Goal: Information Seeking & Learning: Learn about a topic

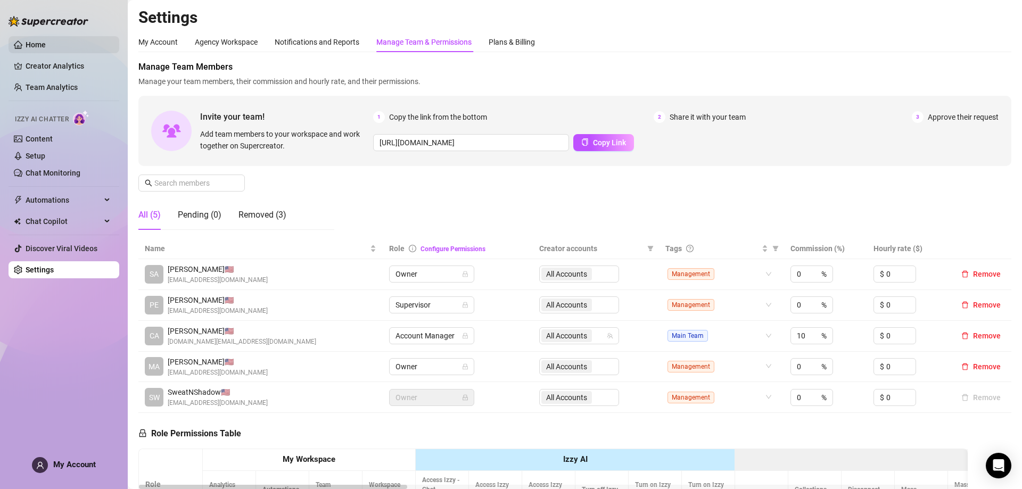
click at [46, 46] on link "Home" at bounding box center [36, 44] width 20 height 9
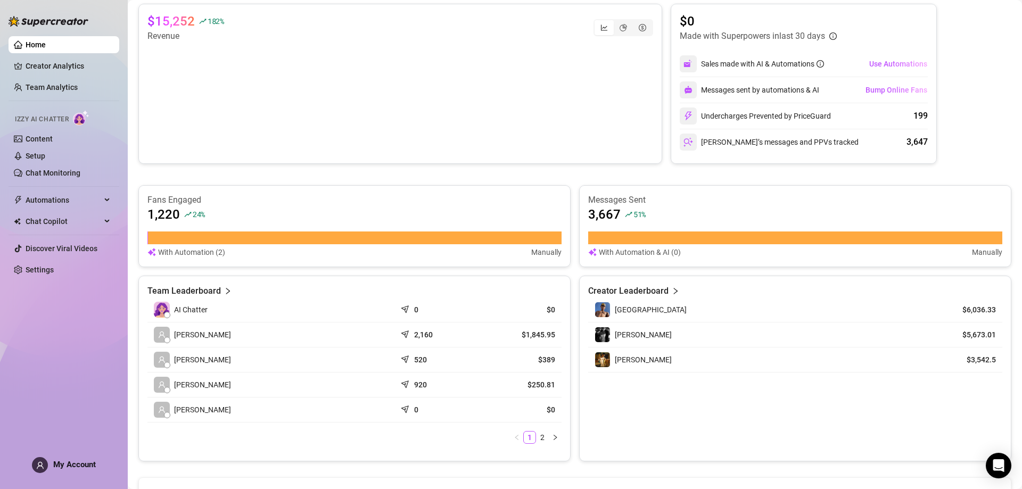
scroll to position [266, 0]
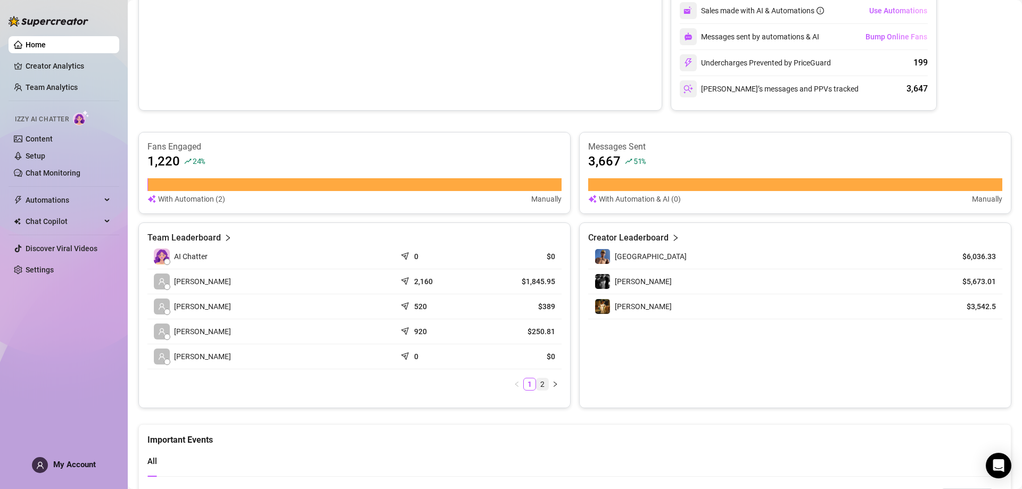
click at [536, 386] on link "2" at bounding box center [542, 384] width 12 height 12
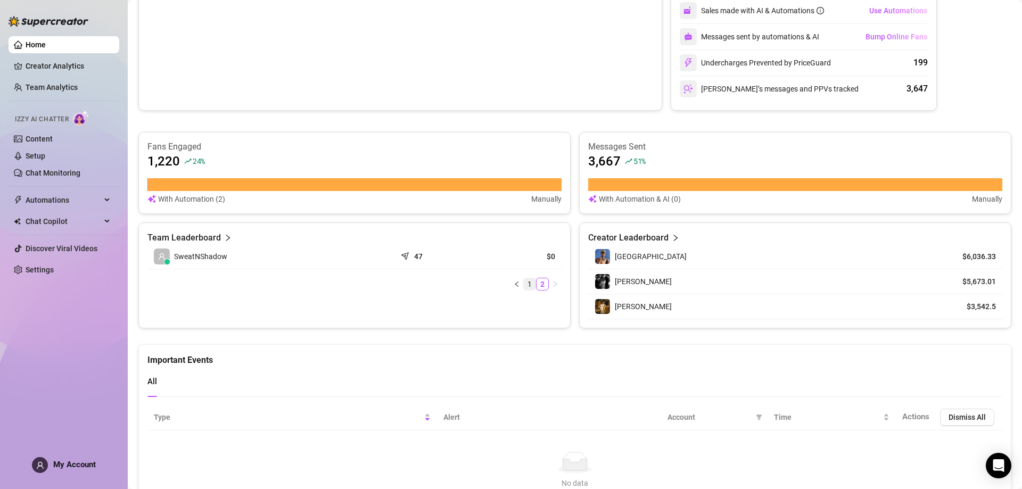
click at [526, 286] on link "1" at bounding box center [530, 284] width 12 height 12
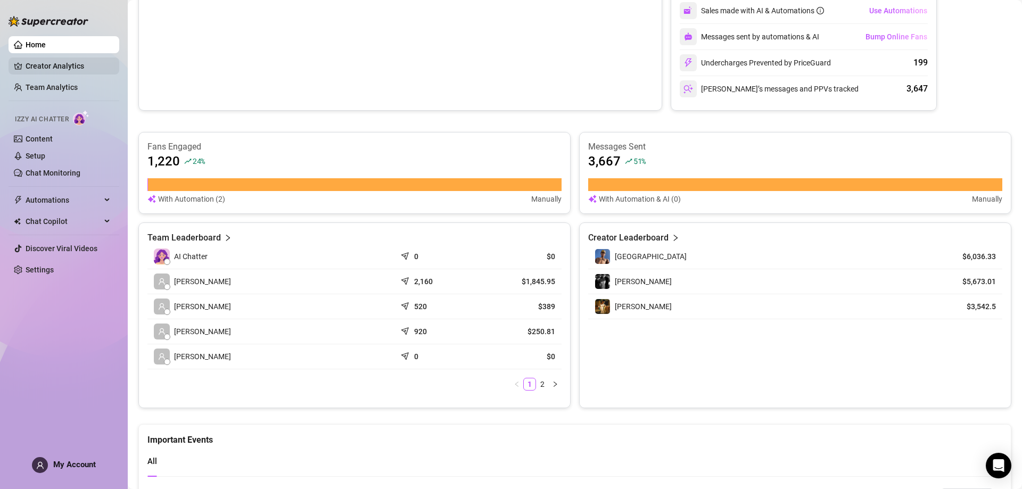
click at [71, 71] on link "Creator Analytics" at bounding box center [68, 65] width 85 height 17
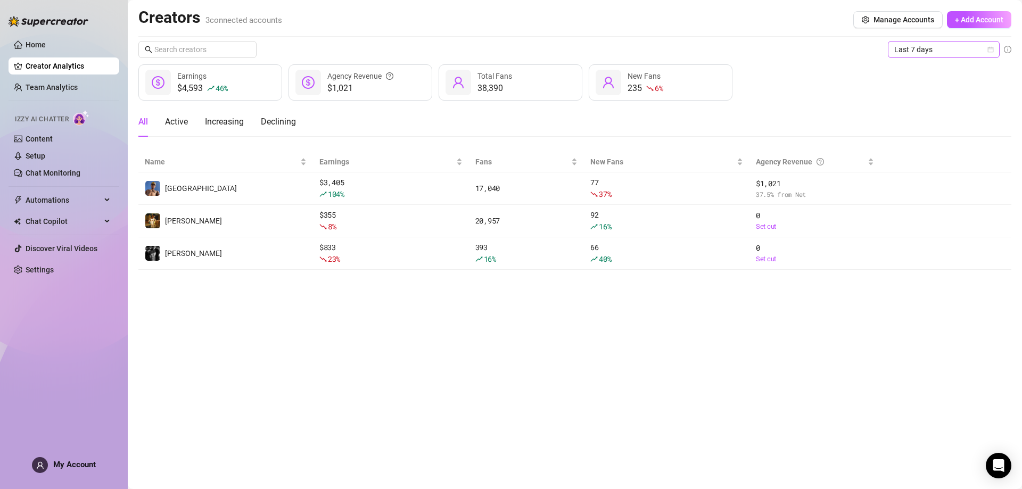
click at [913, 48] on span "Last 7 days" at bounding box center [943, 50] width 99 height 16
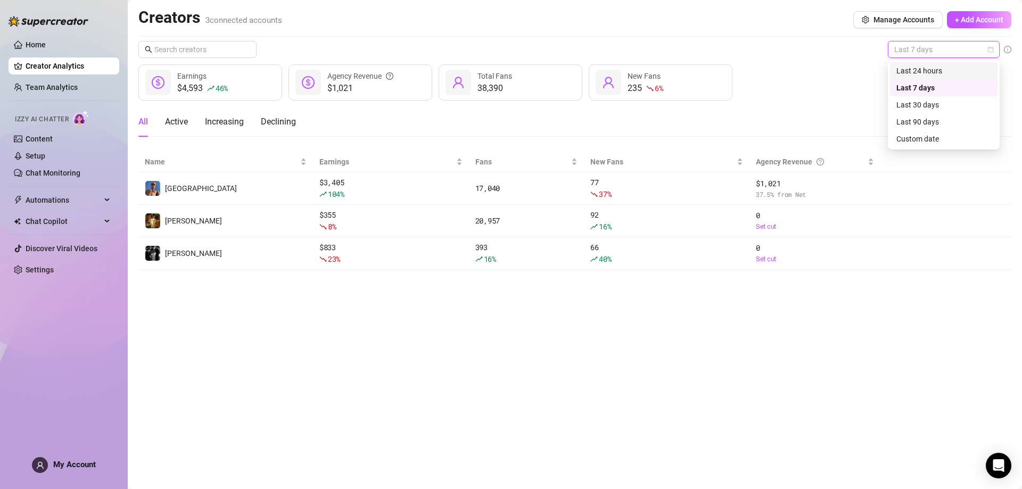
click at [929, 68] on div "Last 24 hours" at bounding box center [943, 71] width 95 height 12
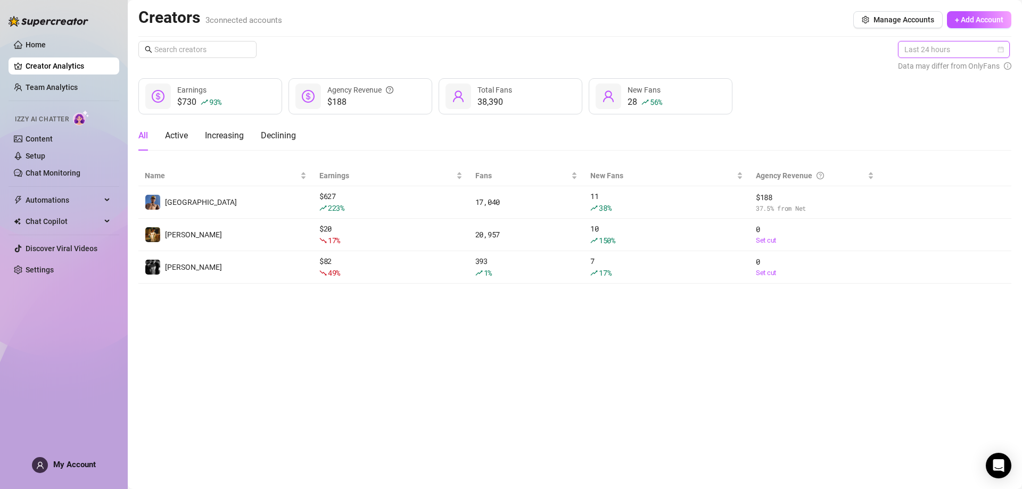
click at [916, 48] on span "Last 24 hours" at bounding box center [953, 50] width 99 height 16
click at [928, 82] on div "Last 7 days" at bounding box center [954, 88] width 95 height 12
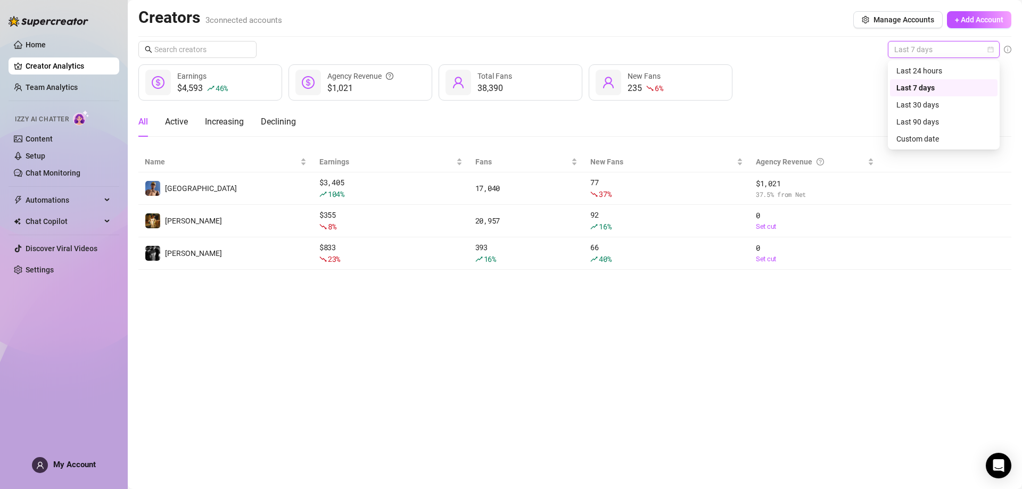
click at [897, 52] on span "Last 7 days" at bounding box center [943, 50] width 99 height 16
click at [909, 105] on div "Last 30 days" at bounding box center [943, 105] width 95 height 12
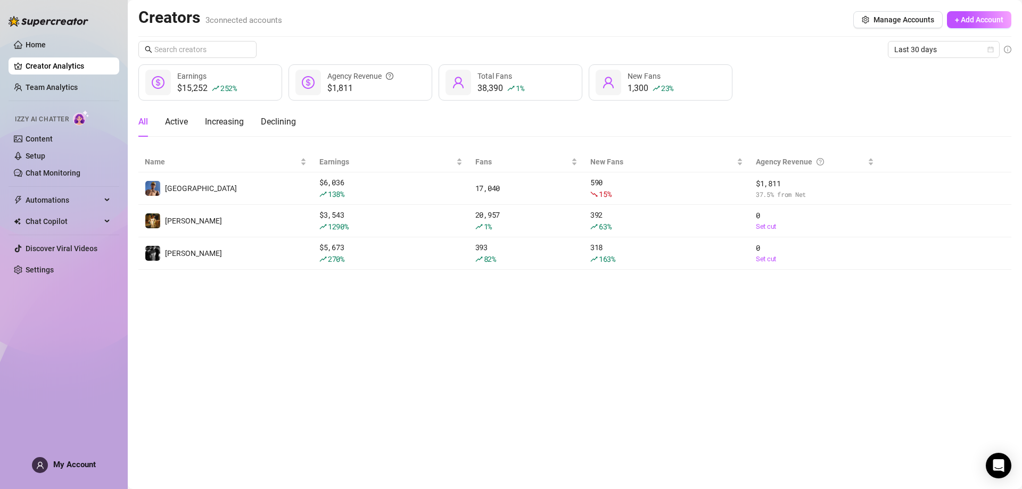
click at [912, 39] on div "Creators 3 connected accounts Manage Accounts + Add Account Last 30 days $15,25…" at bounding box center [574, 138] width 873 height 262
click at [913, 47] on span "Last 30 days" at bounding box center [943, 50] width 99 height 16
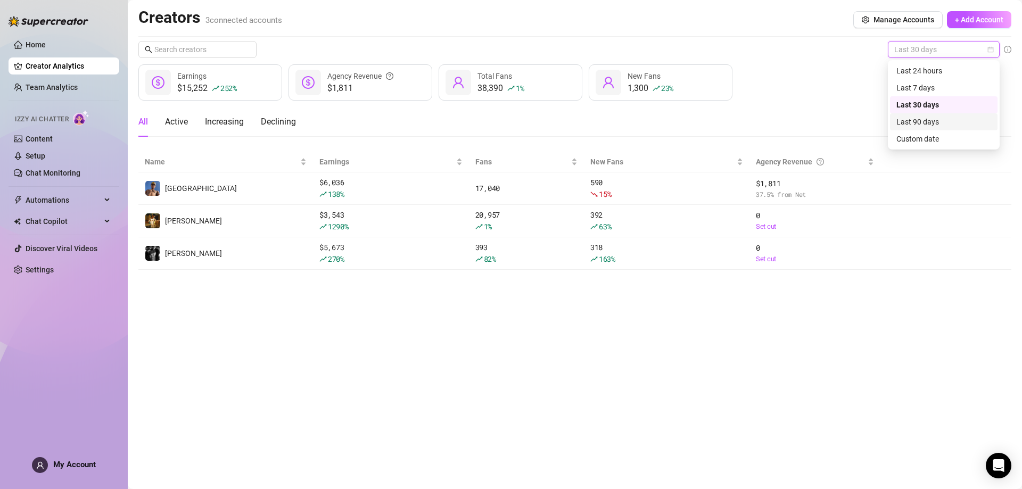
click at [910, 118] on div "Last 90 days" at bounding box center [943, 122] width 95 height 12
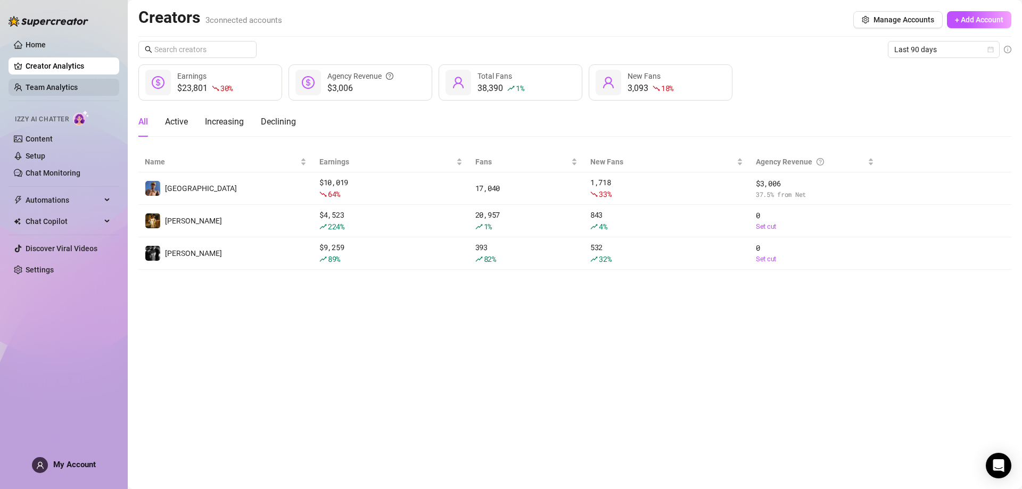
click at [74, 85] on link "Team Analytics" at bounding box center [52, 87] width 52 height 9
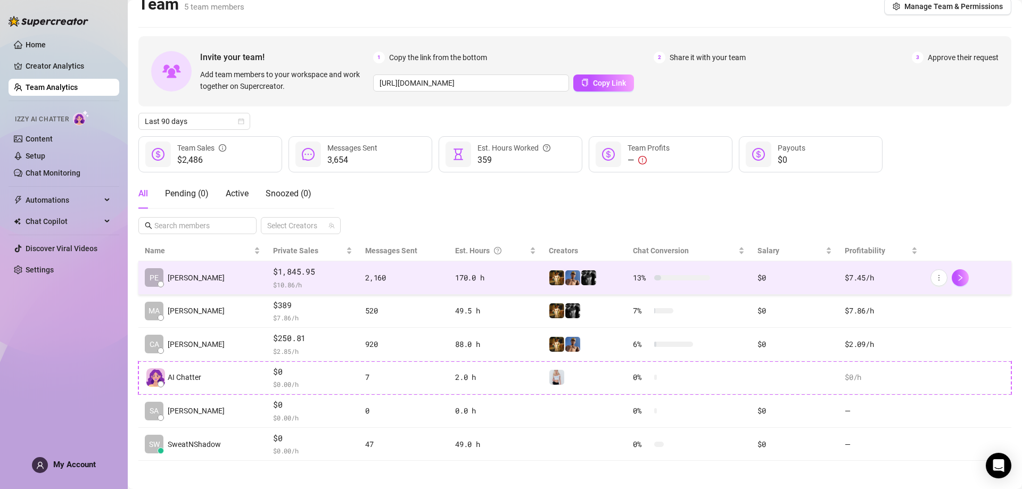
scroll to position [17, 0]
